Goal: Find specific page/section: Find specific page/section

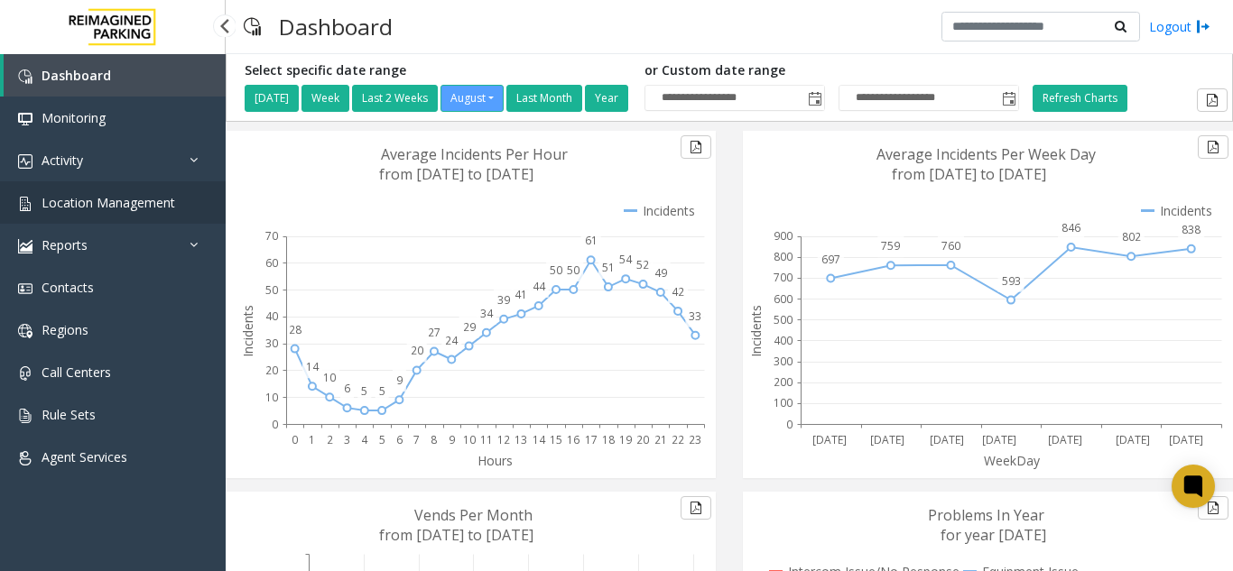
click at [155, 206] on span "Location Management" at bounding box center [109, 202] width 134 height 17
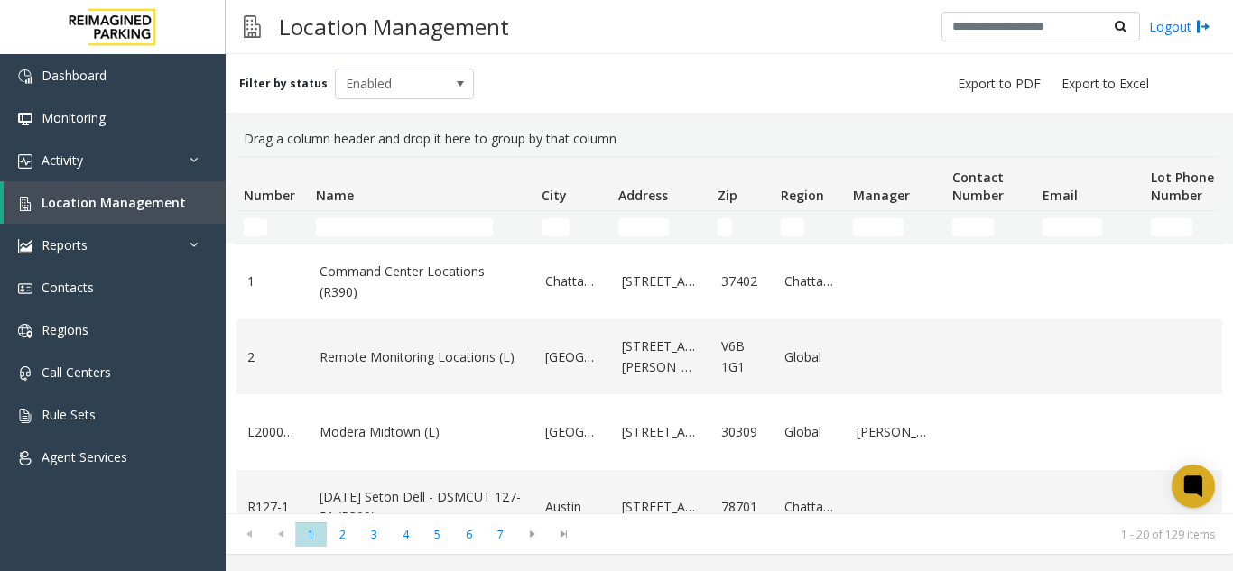
click at [368, 213] on td "Name Filter" at bounding box center [422, 227] width 226 height 33
drag, startPoint x: 370, startPoint y: 213, endPoint x: 367, endPoint y: 223, distance: 10.6
click at [367, 220] on td "Name Filter" at bounding box center [422, 227] width 226 height 33
click at [367, 223] on input "Name Filter" at bounding box center [404, 227] width 177 height 18
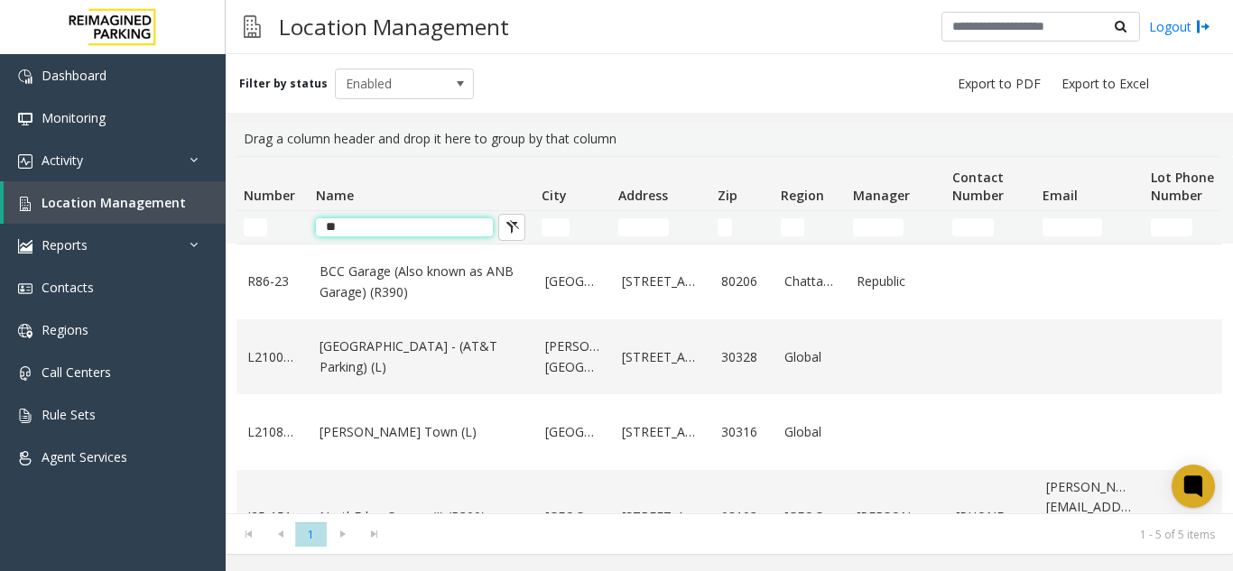
type input "*"
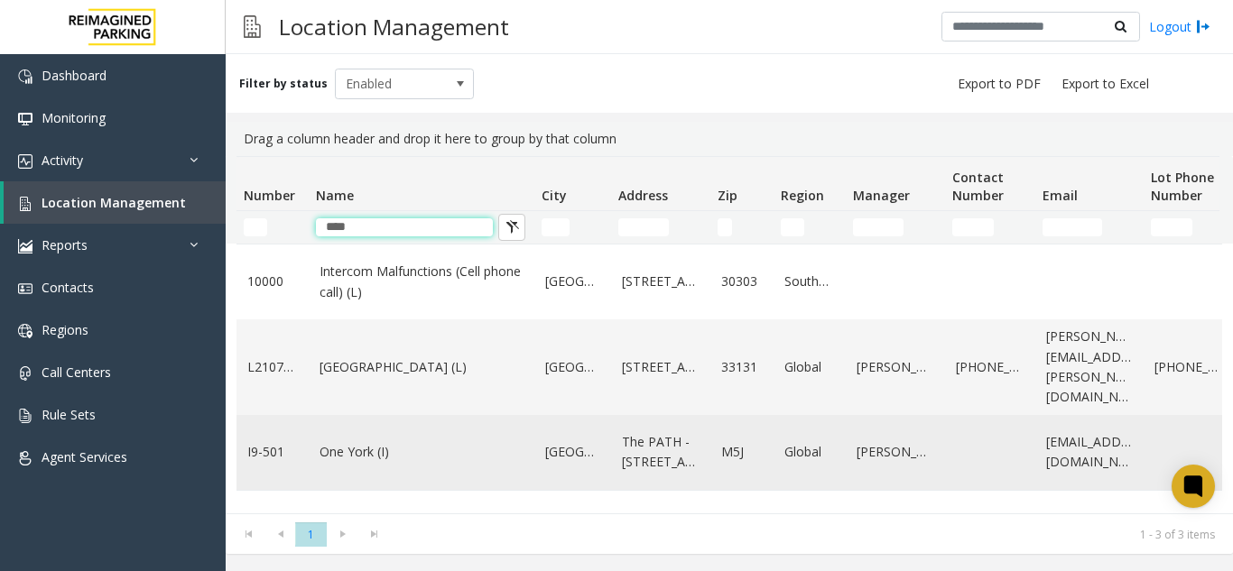
type input "***"
click at [357, 454] on link "One York (I)" at bounding box center [422, 452] width 204 height 20
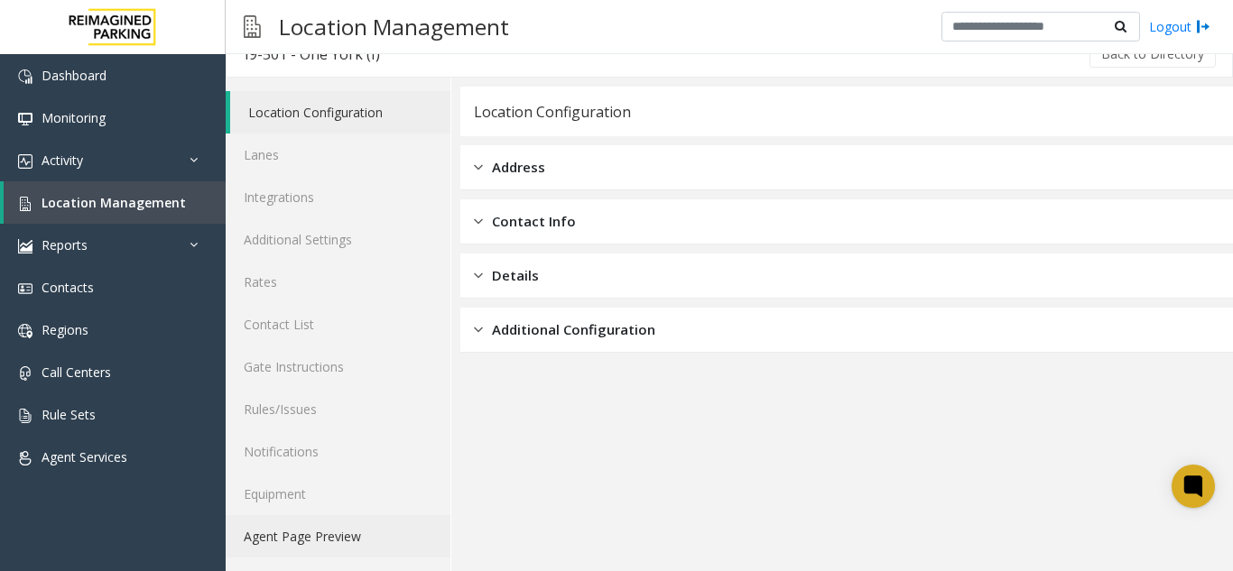
click at [296, 548] on link "Agent Page Preview" at bounding box center [338, 536] width 225 height 42
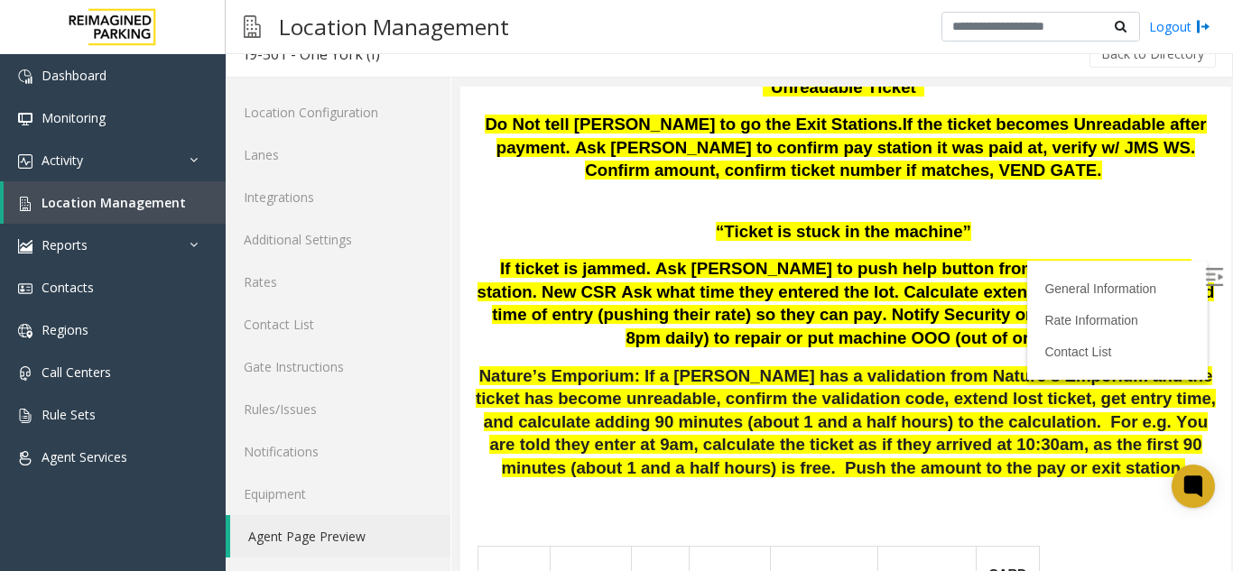
scroll to position [1264, 0]
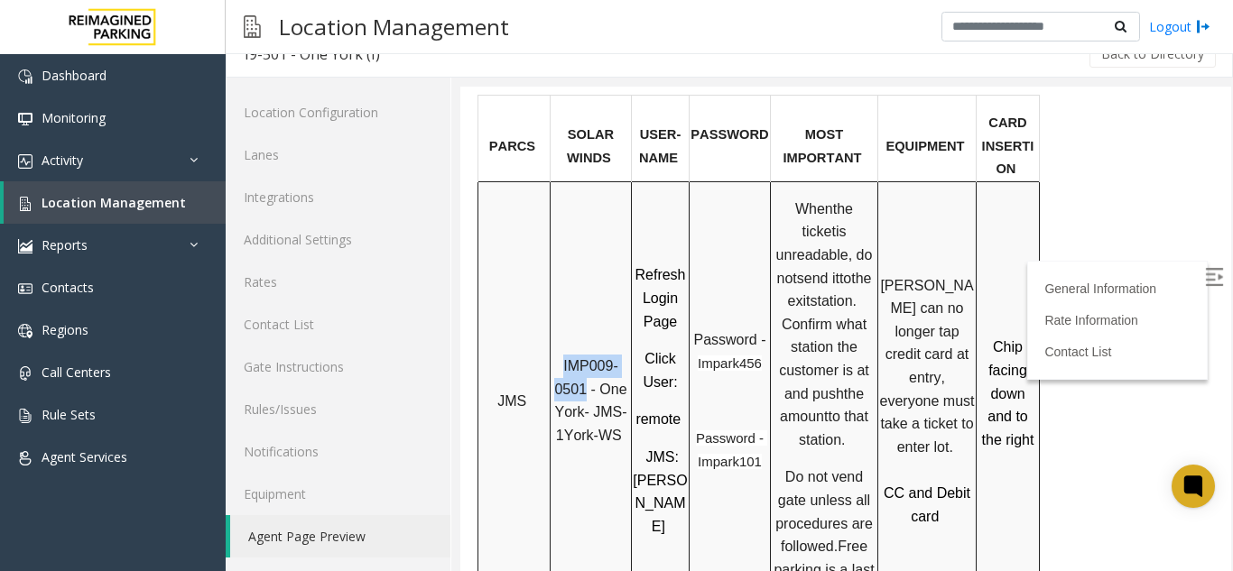
drag, startPoint x: 586, startPoint y: 327, endPoint x: 556, endPoint y: 311, distance: 33.9
click at [556, 355] on p "IMP009-0501 - One York- JMS-1York-WS" at bounding box center [591, 401] width 79 height 92
copy span "IMP009-0501"
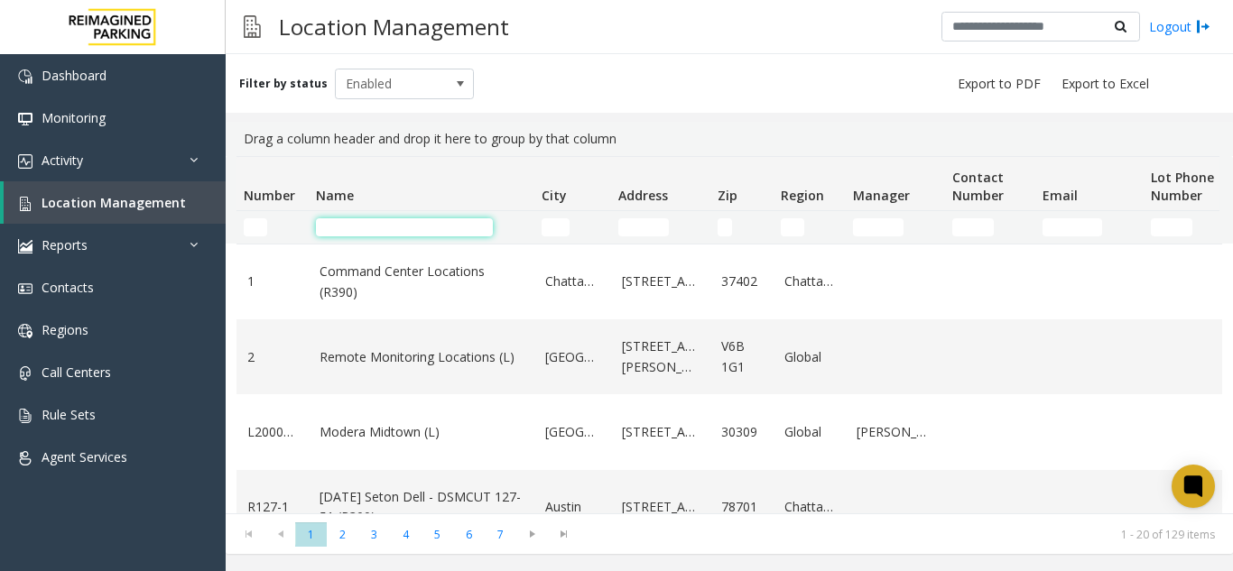
click at [365, 229] on input "Name Filter" at bounding box center [404, 227] width 177 height 18
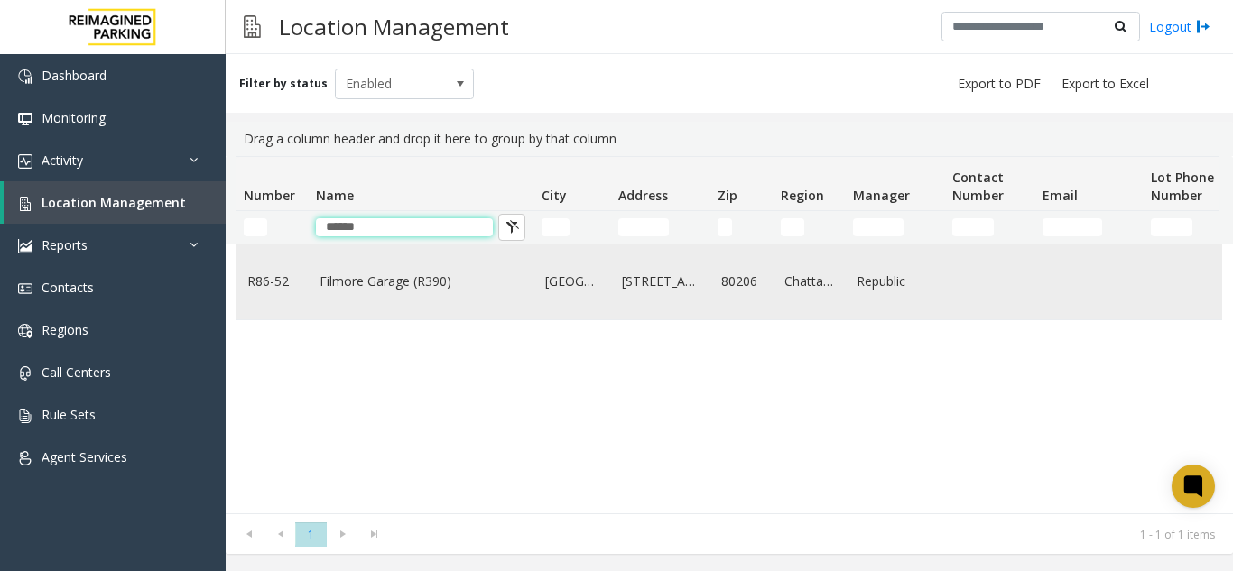
type input "******"
click at [398, 273] on link "Filmore Garage (R390)" at bounding box center [422, 282] width 204 height 20
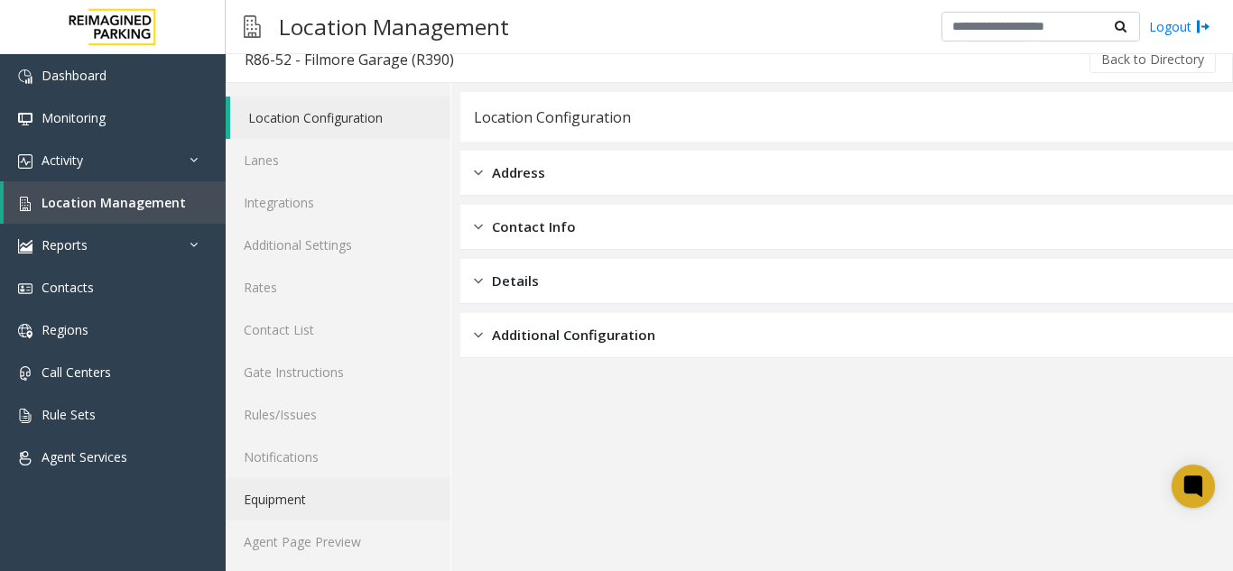
scroll to position [23, 0]
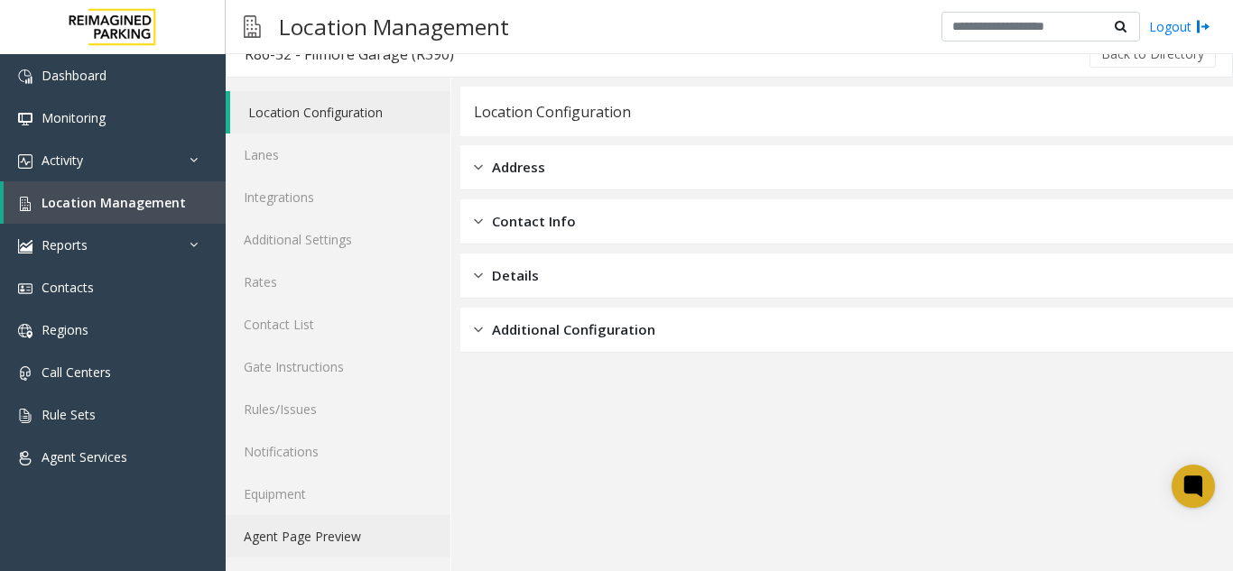
click at [343, 542] on link "Agent Page Preview" at bounding box center [338, 536] width 225 height 42
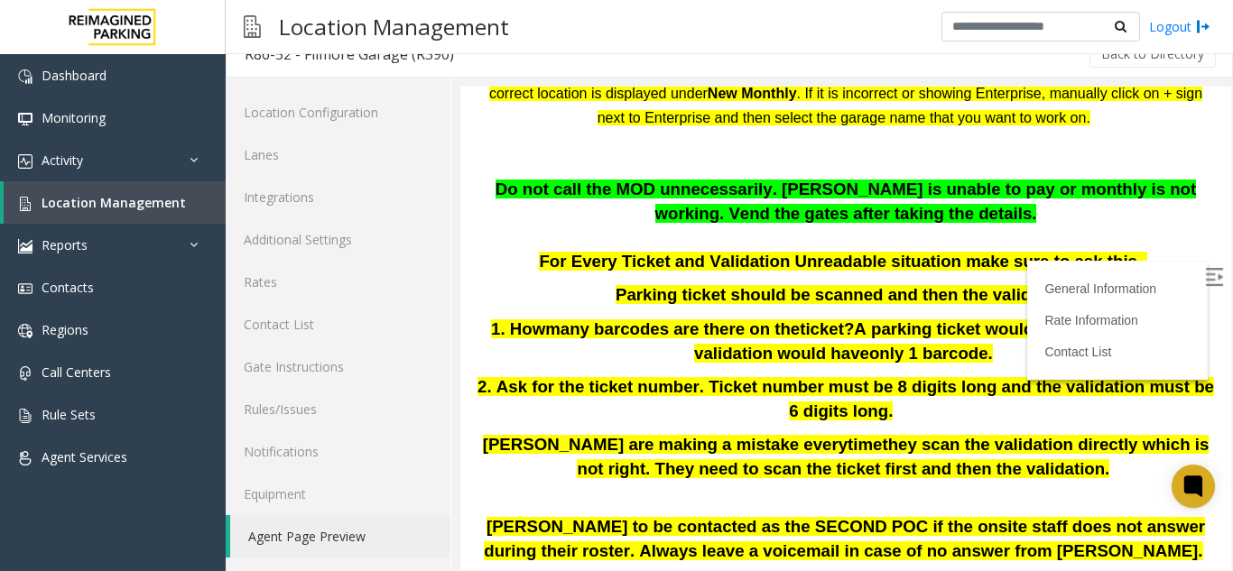
click at [1205, 274] on img at bounding box center [1214, 277] width 18 height 18
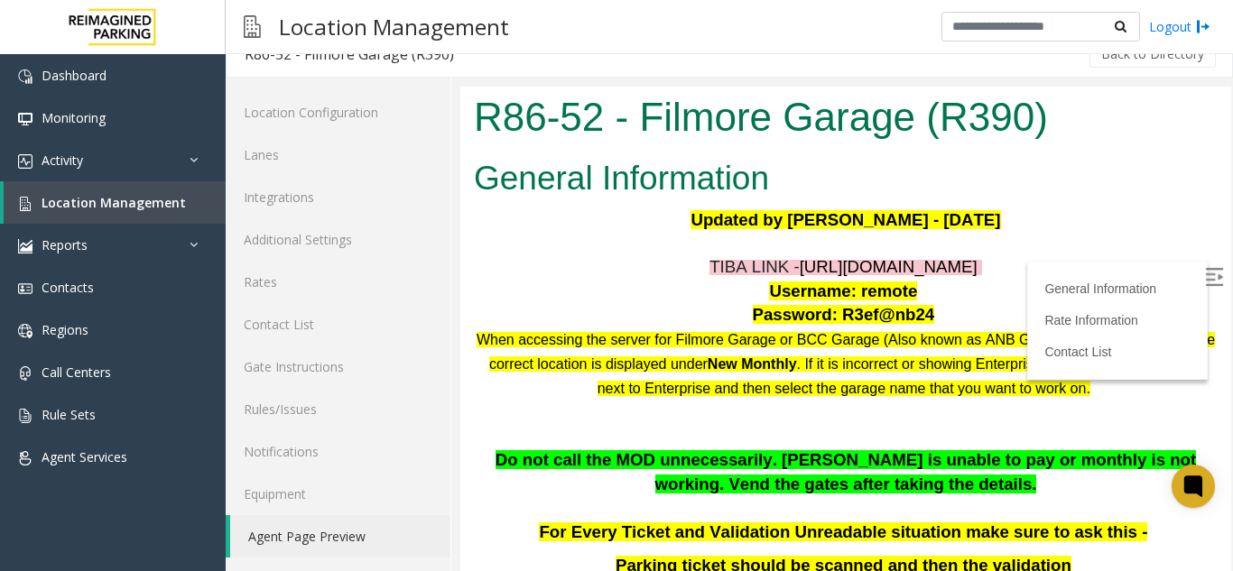
click at [812, 265] on span "https://fillmore-web.sp.tibaparking.net/" at bounding box center [889, 266] width 178 height 19
click at [837, 274] on span "https://fillmore-web.sp.tibaparking.net/" at bounding box center [889, 266] width 178 height 19
drag, startPoint x: 1036, startPoint y: 267, endPoint x: 734, endPoint y: 268, distance: 302.4
click at [734, 268] on p "TIBA LINK - https://fillmore-web.sp.tibaparking.net/" at bounding box center [846, 267] width 744 height 24
copy span "https://fillmore-web.sp.tibaparking.net/"
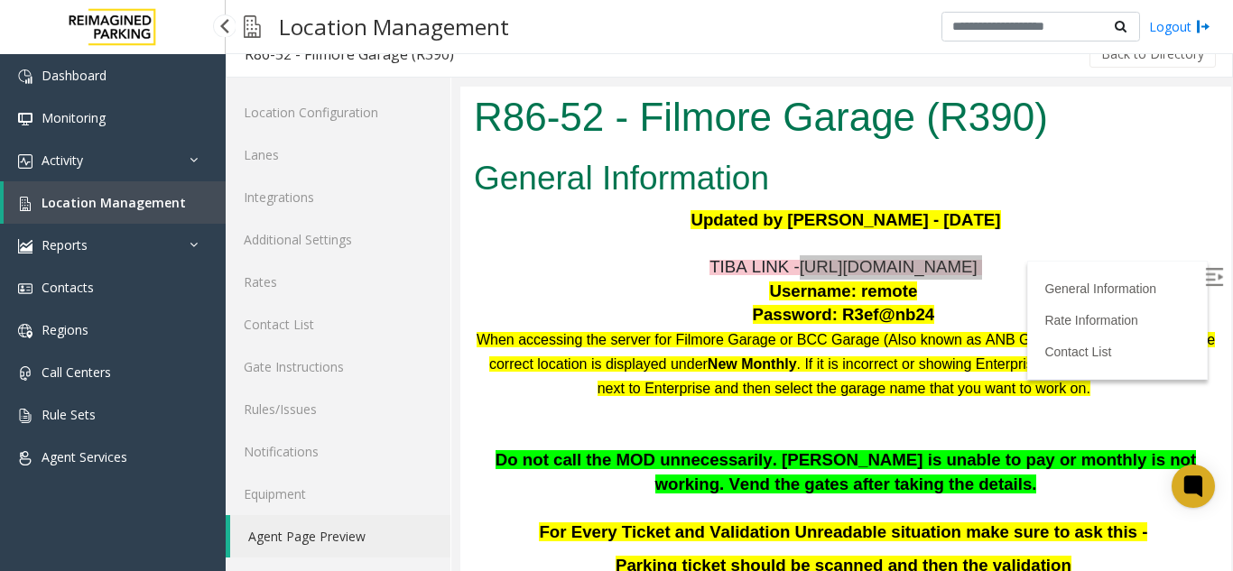
click at [109, 190] on link "Location Management" at bounding box center [115, 202] width 222 height 42
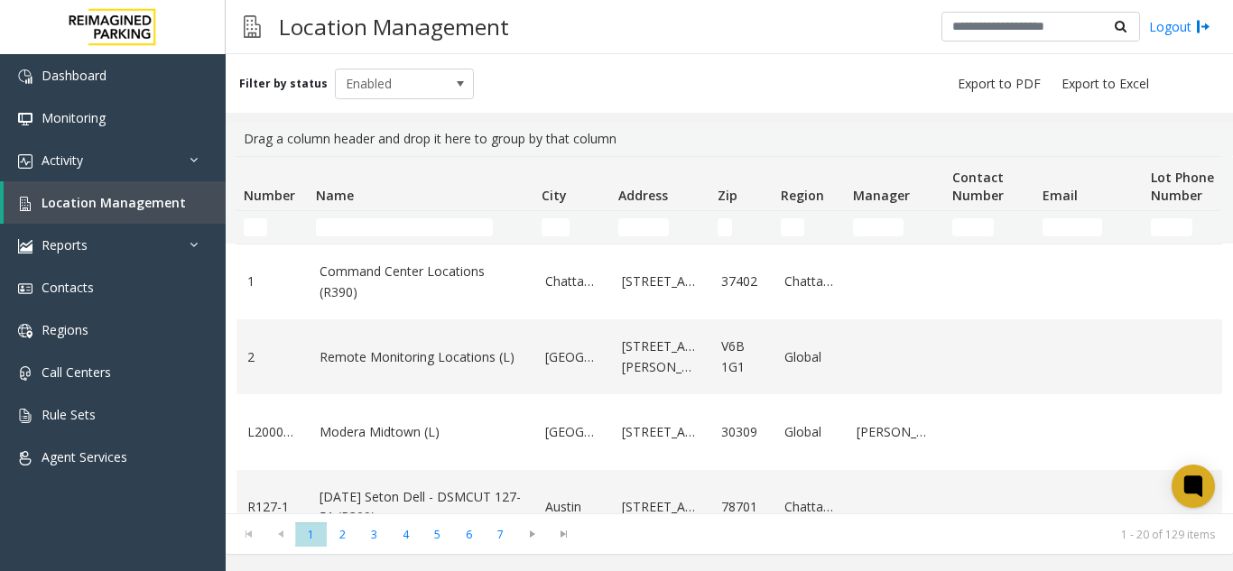
click at [358, 218] on td "Name Filter" at bounding box center [422, 227] width 226 height 33
click at [363, 224] on input "Name Filter" at bounding box center [404, 227] width 177 height 18
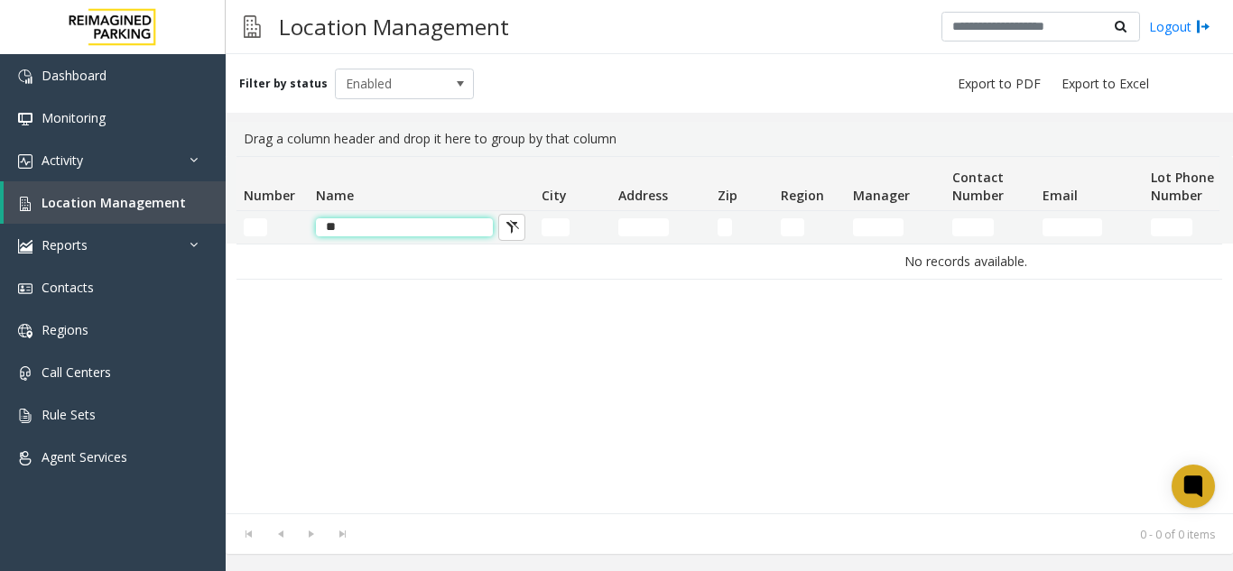
type input "*"
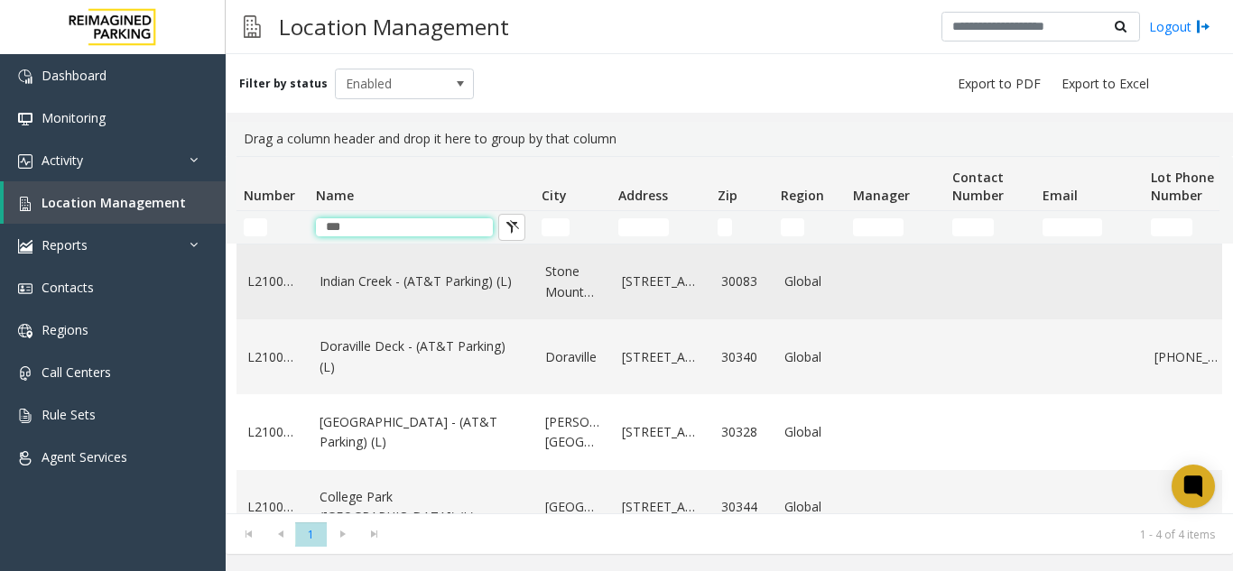
type input "***"
click at [399, 283] on link "Indian Creek - (AT&T Parking) (L)" at bounding box center [422, 282] width 204 height 20
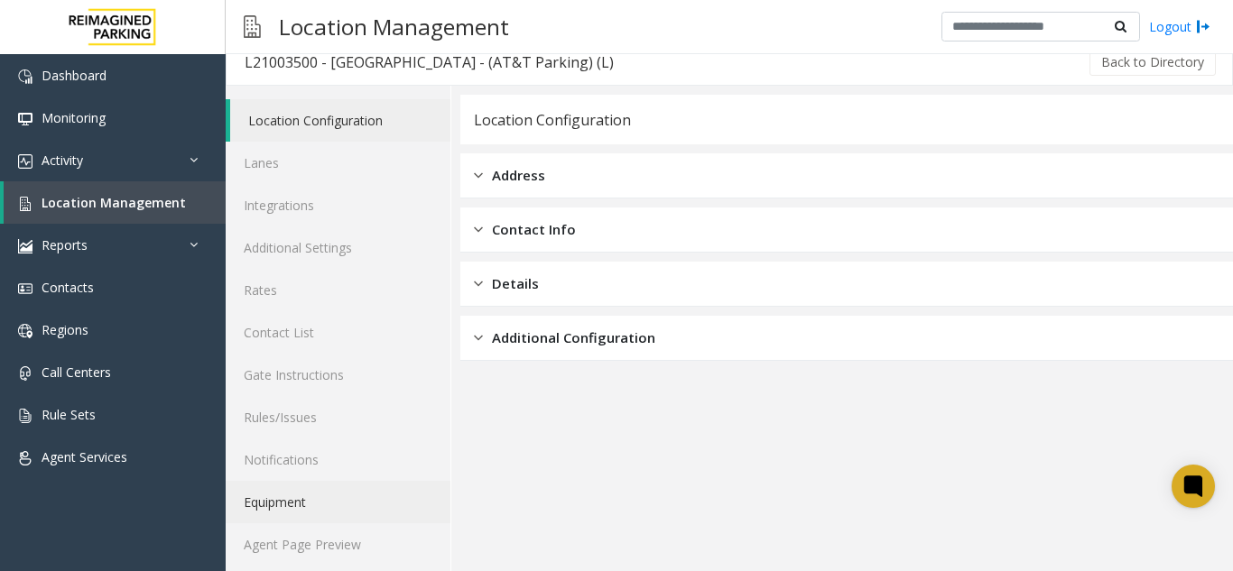
scroll to position [23, 0]
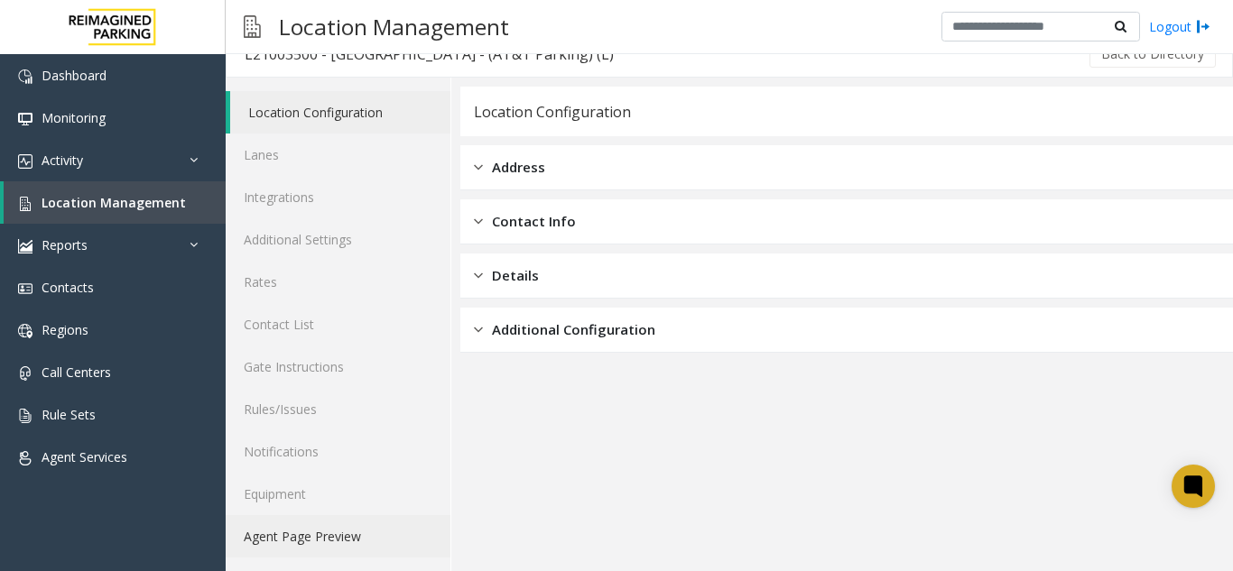
click at [327, 526] on link "Agent Page Preview" at bounding box center [338, 536] width 225 height 42
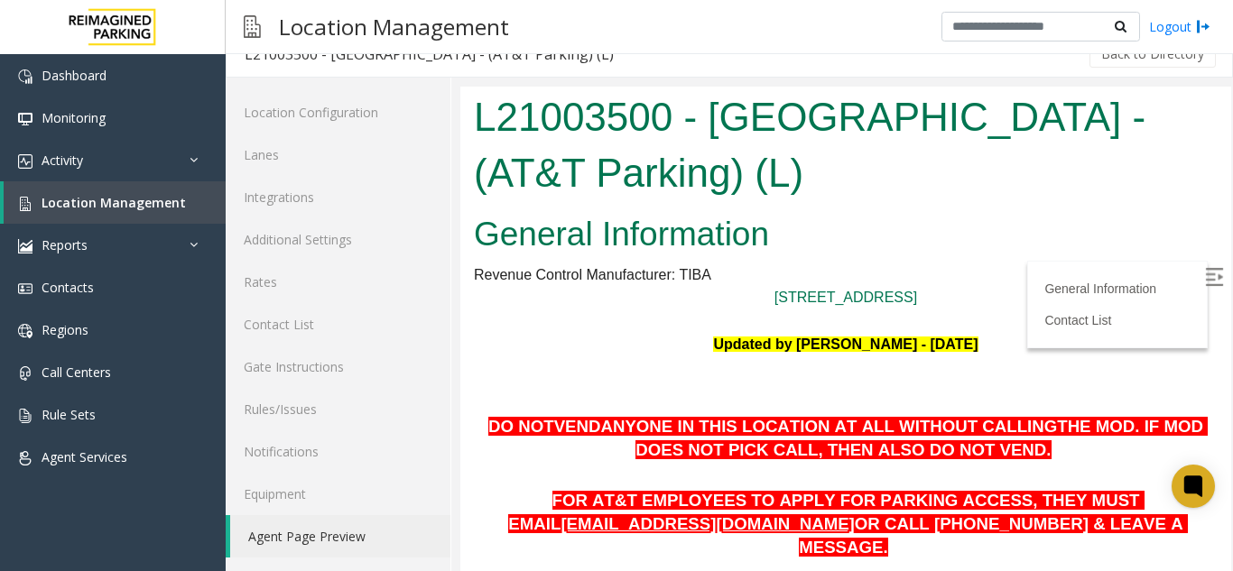
scroll to position [361, 0]
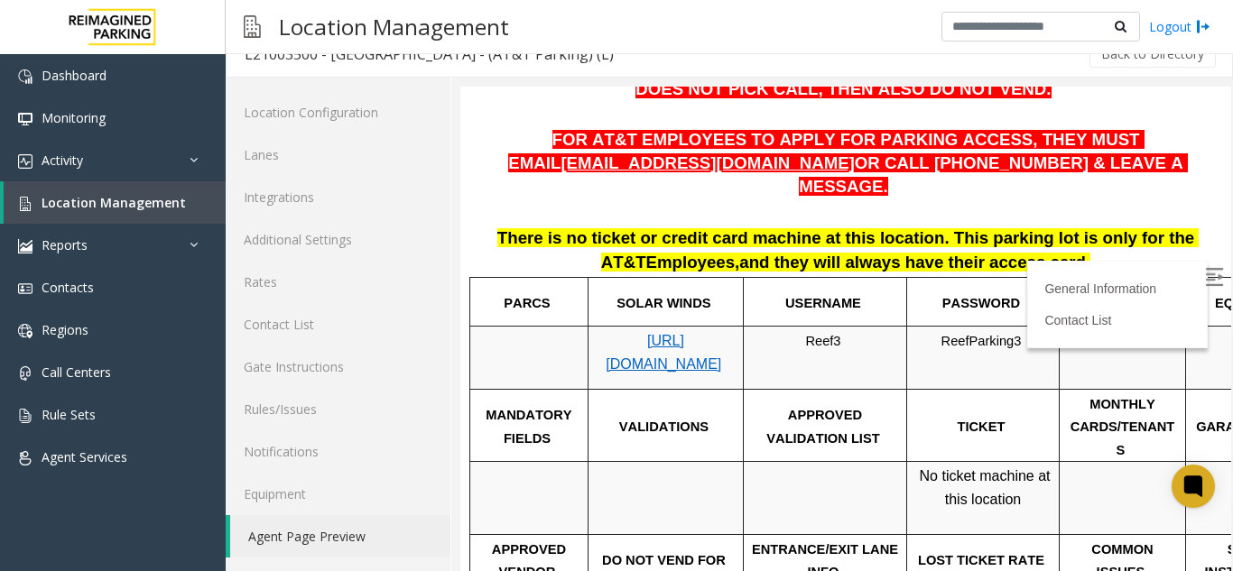
click at [1205, 268] on img at bounding box center [1214, 277] width 18 height 18
click at [132, 212] on link "Location Management" at bounding box center [115, 202] width 222 height 42
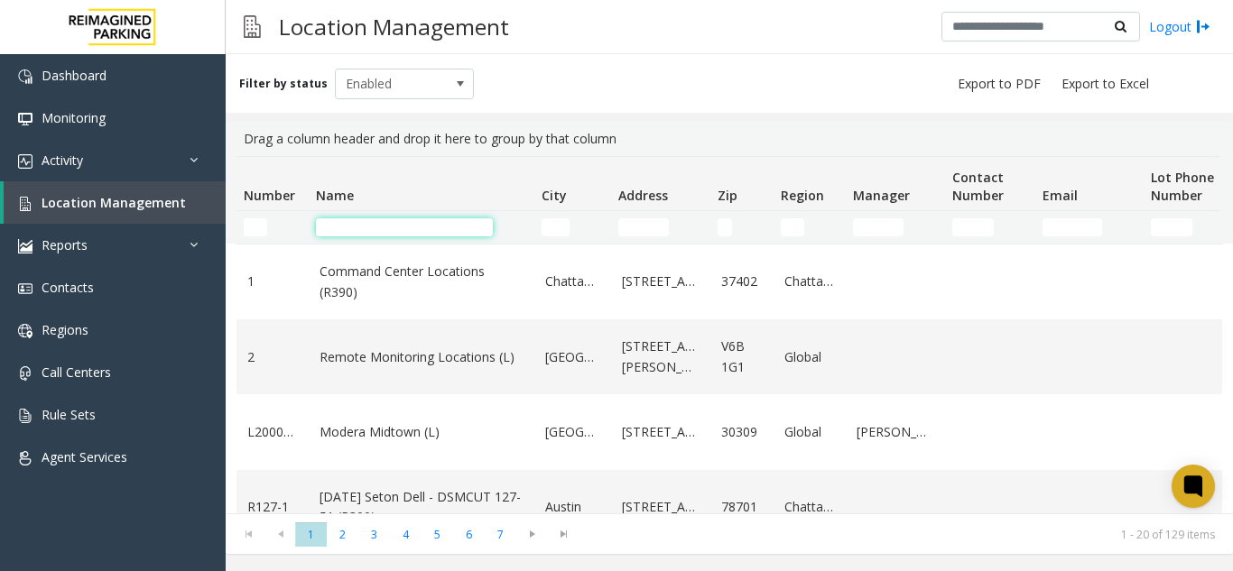
click at [354, 233] on input "Name Filter" at bounding box center [404, 227] width 177 height 18
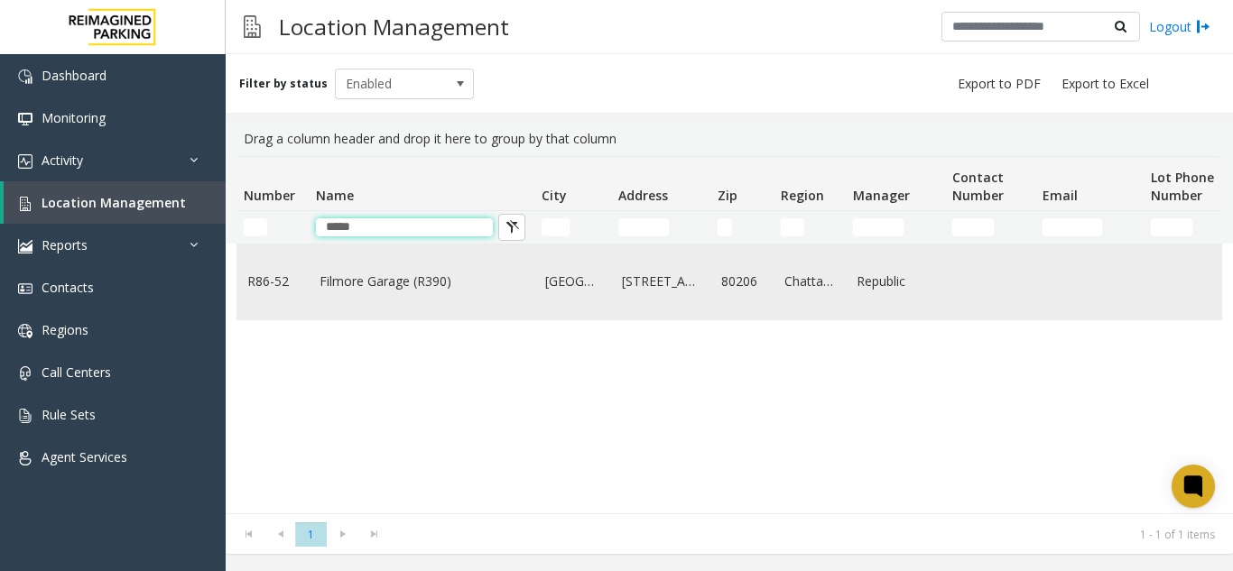
type input "*****"
click at [429, 274] on link "Filmore Garage (R390)" at bounding box center [422, 282] width 204 height 20
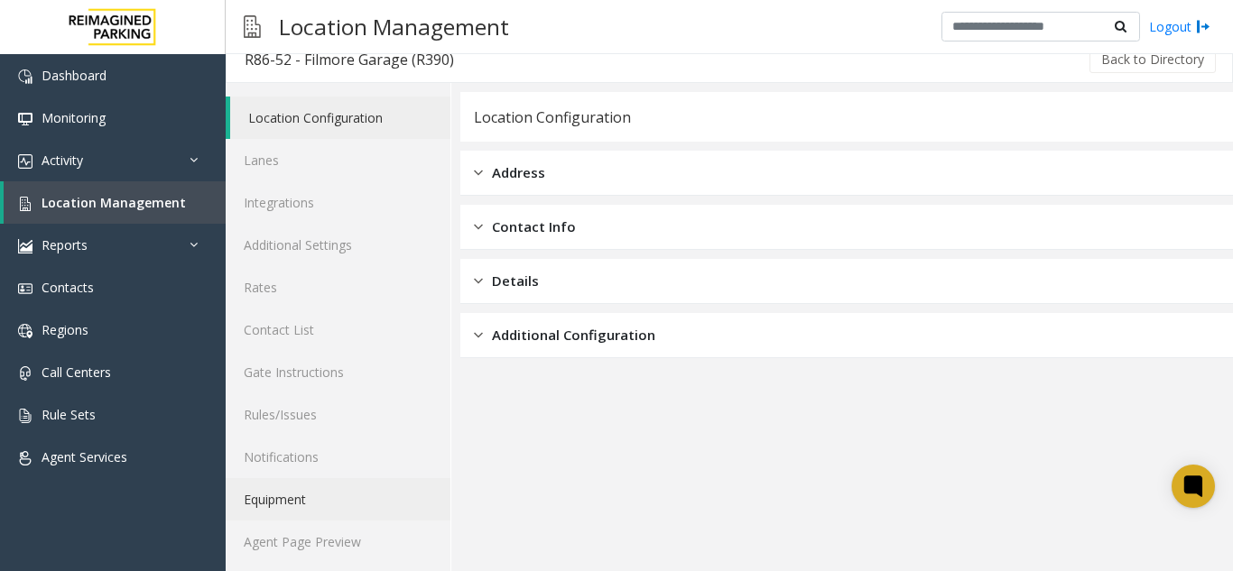
scroll to position [23, 0]
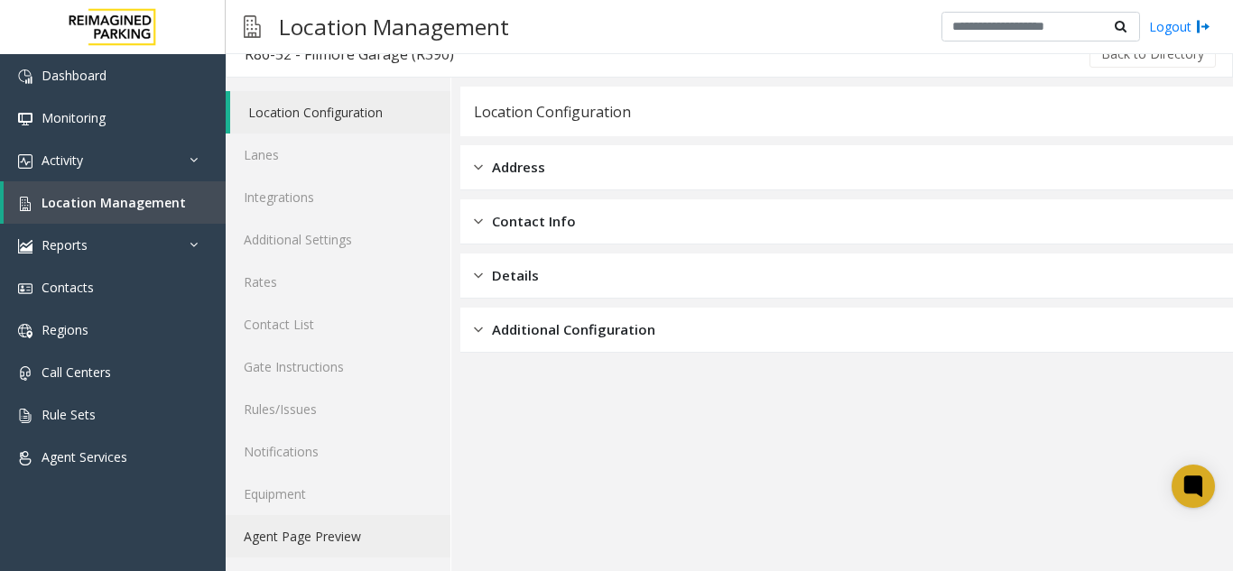
click at [368, 535] on link "Agent Page Preview" at bounding box center [338, 536] width 225 height 42
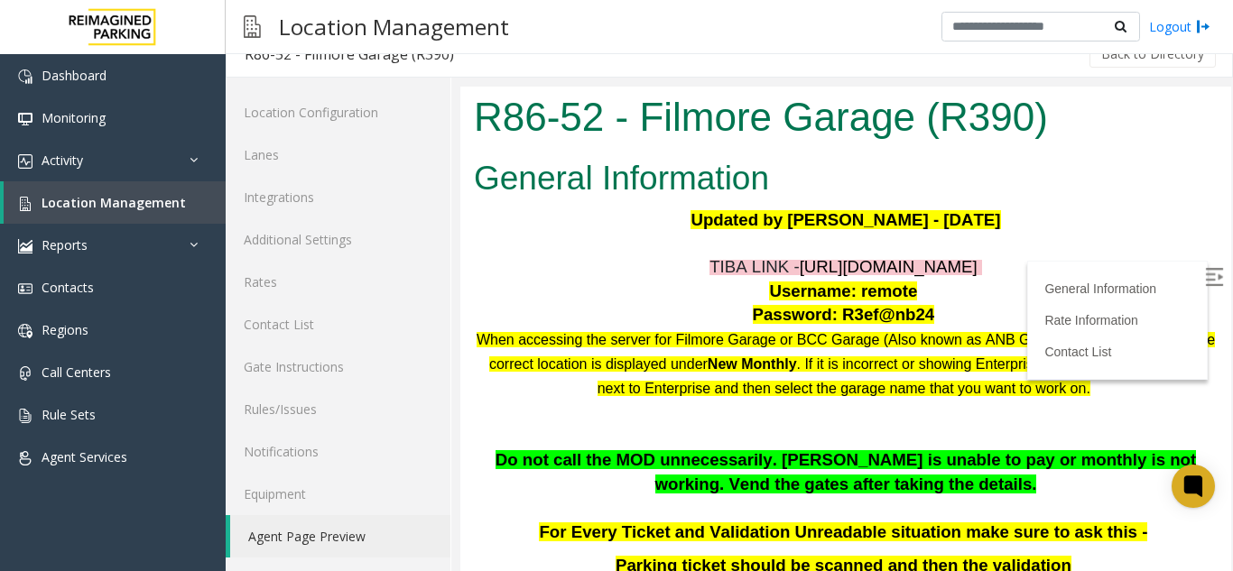
click at [1205, 282] on img at bounding box center [1214, 277] width 18 height 18
click at [839, 267] on span "https://fillmore-web.sp.tibaparking.net/" at bounding box center [889, 266] width 178 height 19
click at [1023, 193] on h2 "General Information" at bounding box center [846, 178] width 744 height 47
click at [962, 168] on h2 "General Information" at bounding box center [846, 178] width 744 height 47
click at [96, 200] on span "Location Management" at bounding box center [114, 202] width 144 height 17
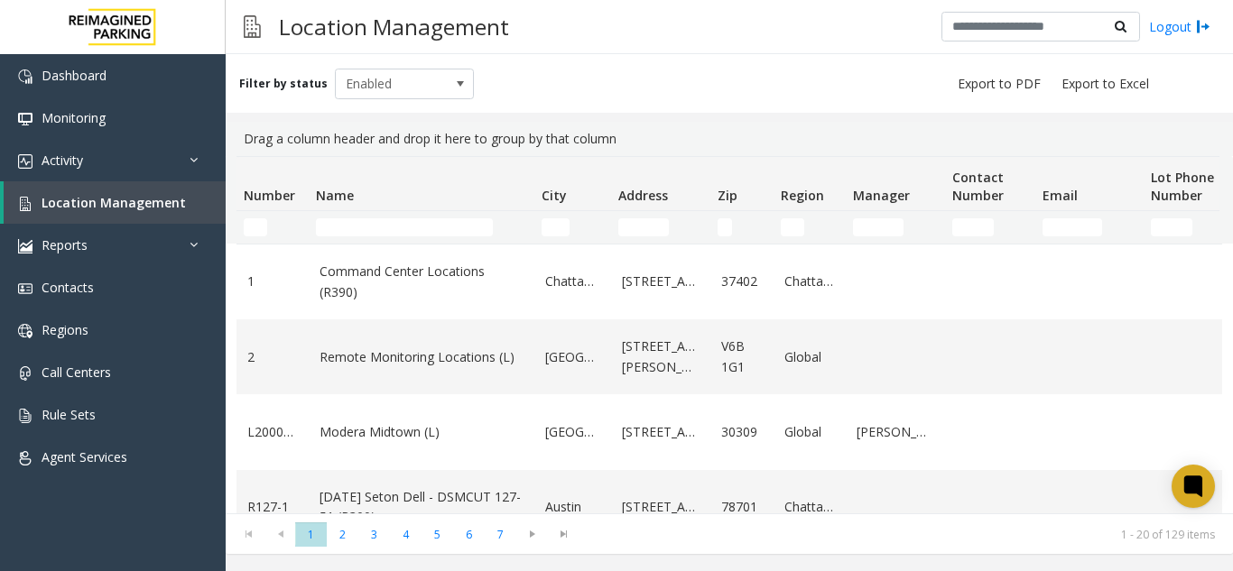
click at [370, 211] on td "Name Filter" at bounding box center [422, 227] width 226 height 33
click at [370, 219] on input "Name Filter" at bounding box center [404, 227] width 177 height 18
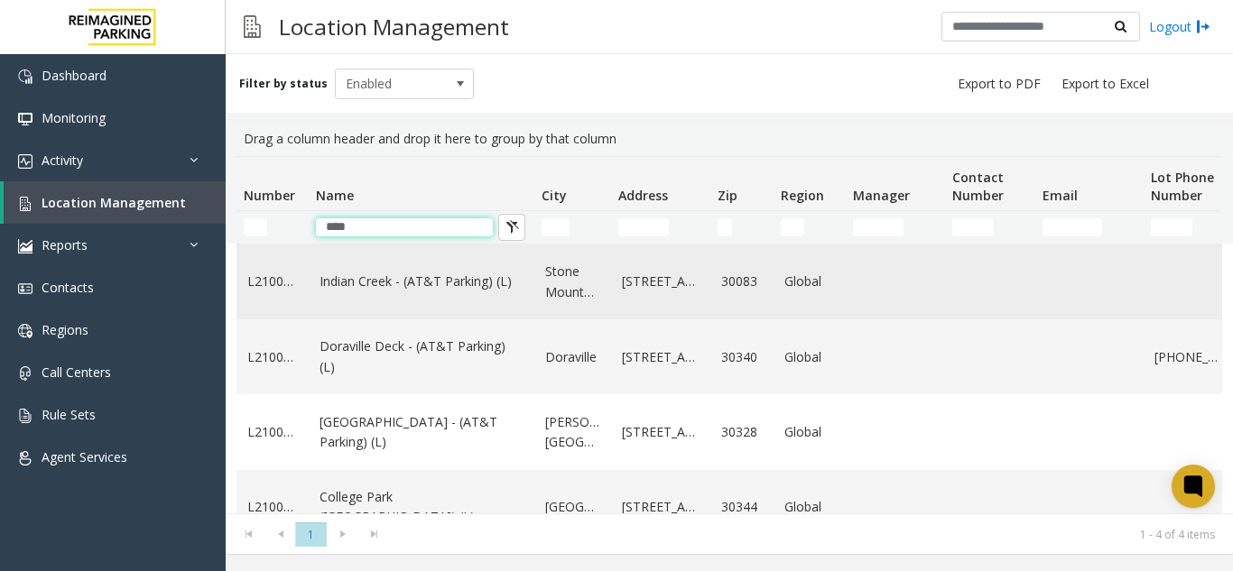
type input "****"
click at [393, 280] on link "Indian Creek - (AT&T Parking) (L)" at bounding box center [422, 282] width 204 height 20
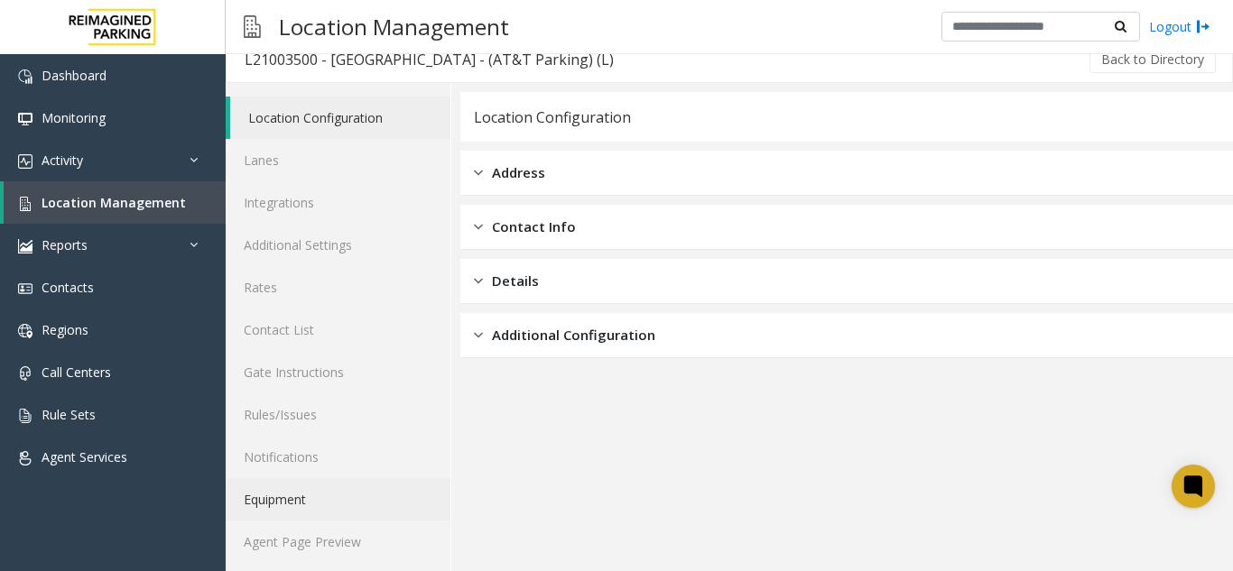
scroll to position [23, 0]
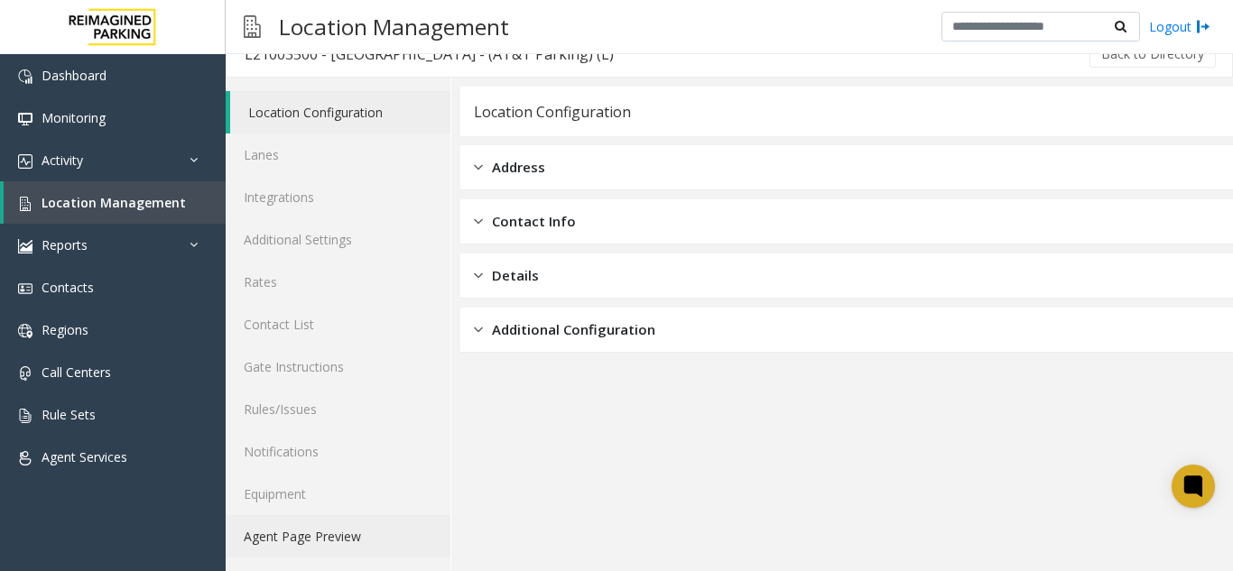
click at [306, 533] on link "Agent Page Preview" at bounding box center [338, 536] width 225 height 42
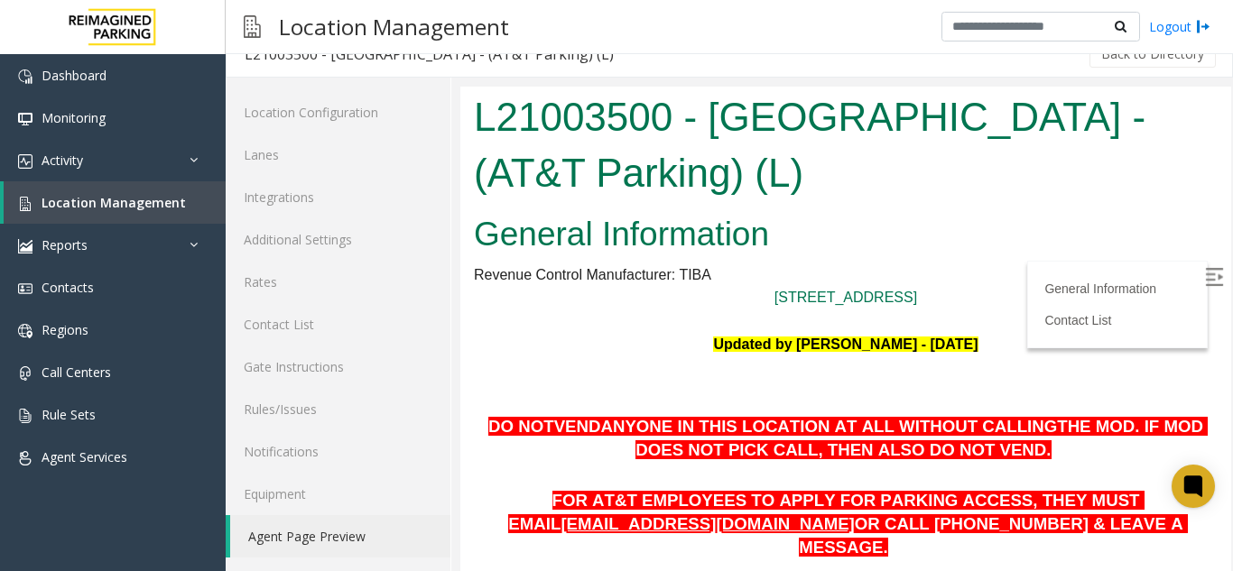
scroll to position [361, 0]
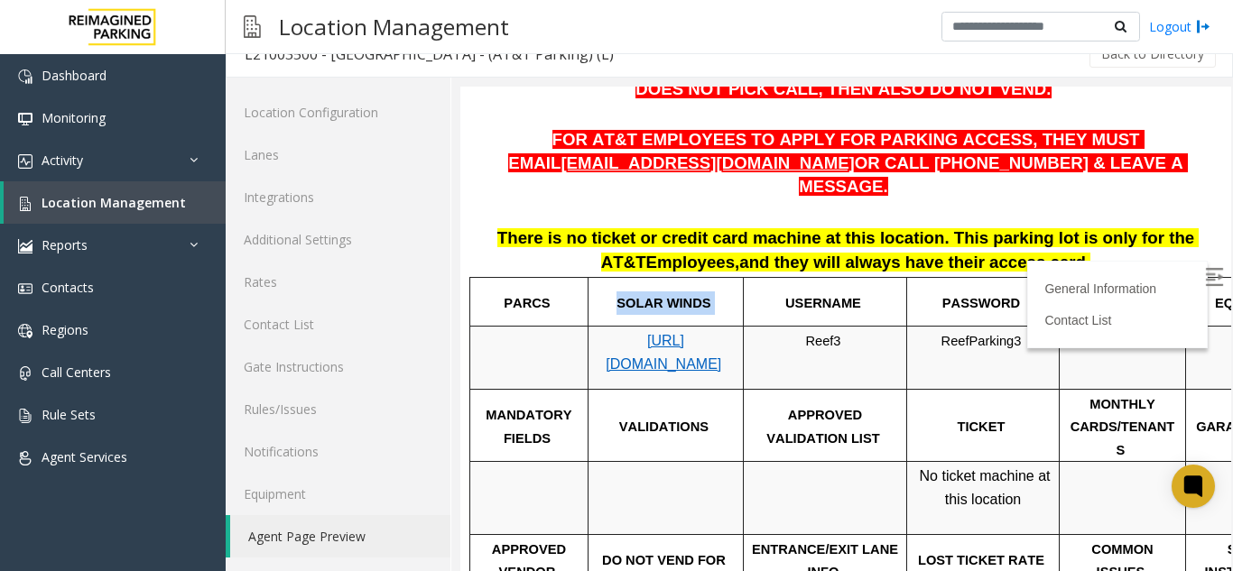
drag, startPoint x: 726, startPoint y: 279, endPoint x: 627, endPoint y: 291, distance: 99.1
click at [627, 291] on td "SOLAR WINDS" at bounding box center [666, 302] width 155 height 50
click at [825, 347] on td "Reef3" at bounding box center [825, 358] width 163 height 63
drag, startPoint x: 702, startPoint y: 347, endPoint x: 641, endPoint y: 332, distance: 63.1
click at [641, 332] on p "https://attatl-web.sp.tibaparking.net/" at bounding box center [666, 353] width 142 height 46
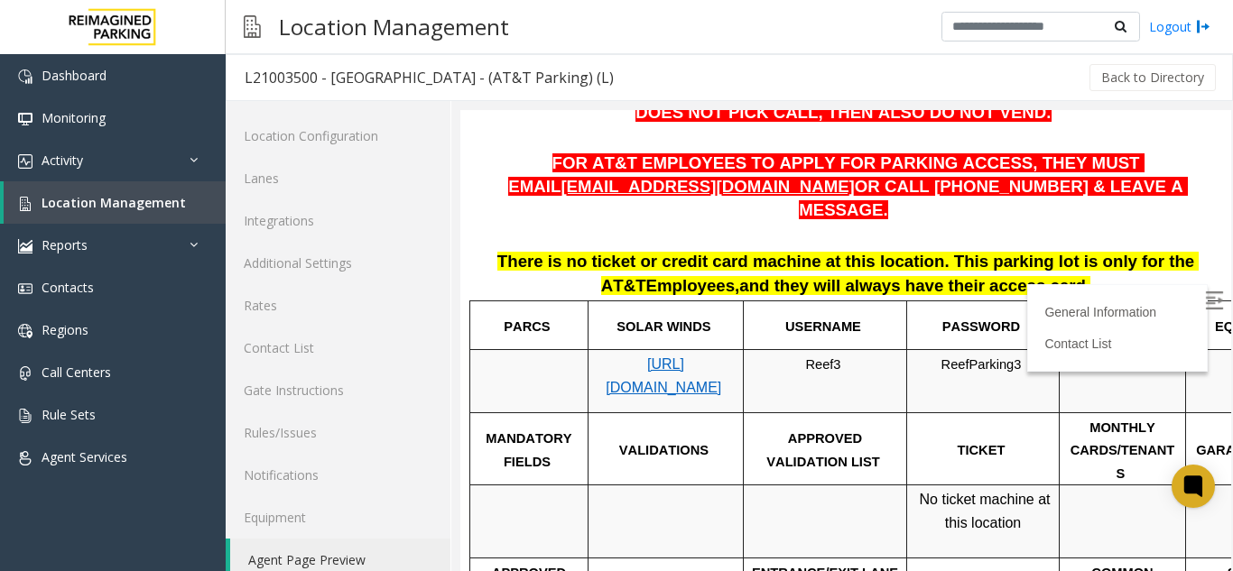
scroll to position [23, 0]
